Goal: Ask a question

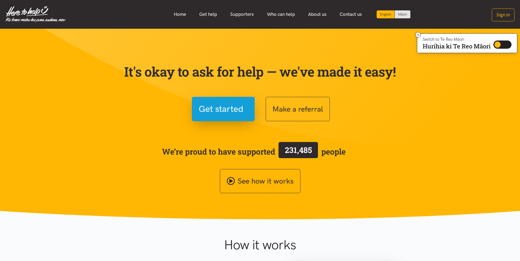
click at [63, 143] on section "It's okay to ask for help — we've made it easy! Get started Make a referral We’…" at bounding box center [260, 124] width 520 height 191
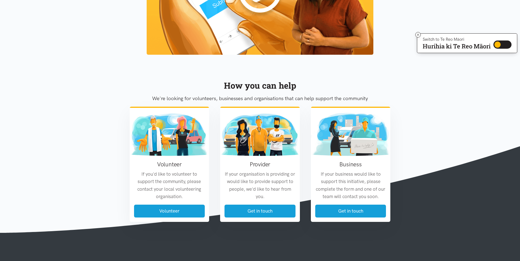
scroll to position [603, 0]
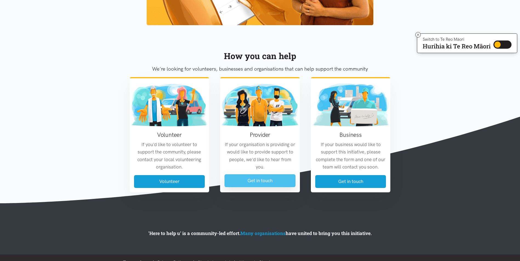
click at [272, 179] on link "Get in touch" at bounding box center [259, 181] width 71 height 13
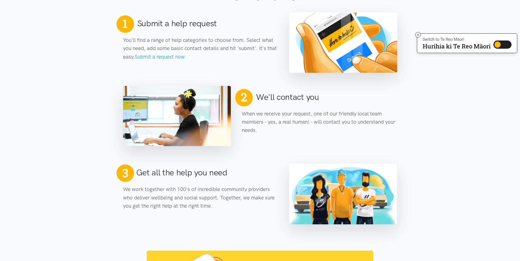
scroll to position [164, 0]
